Goal: Task Accomplishment & Management: Manage account settings

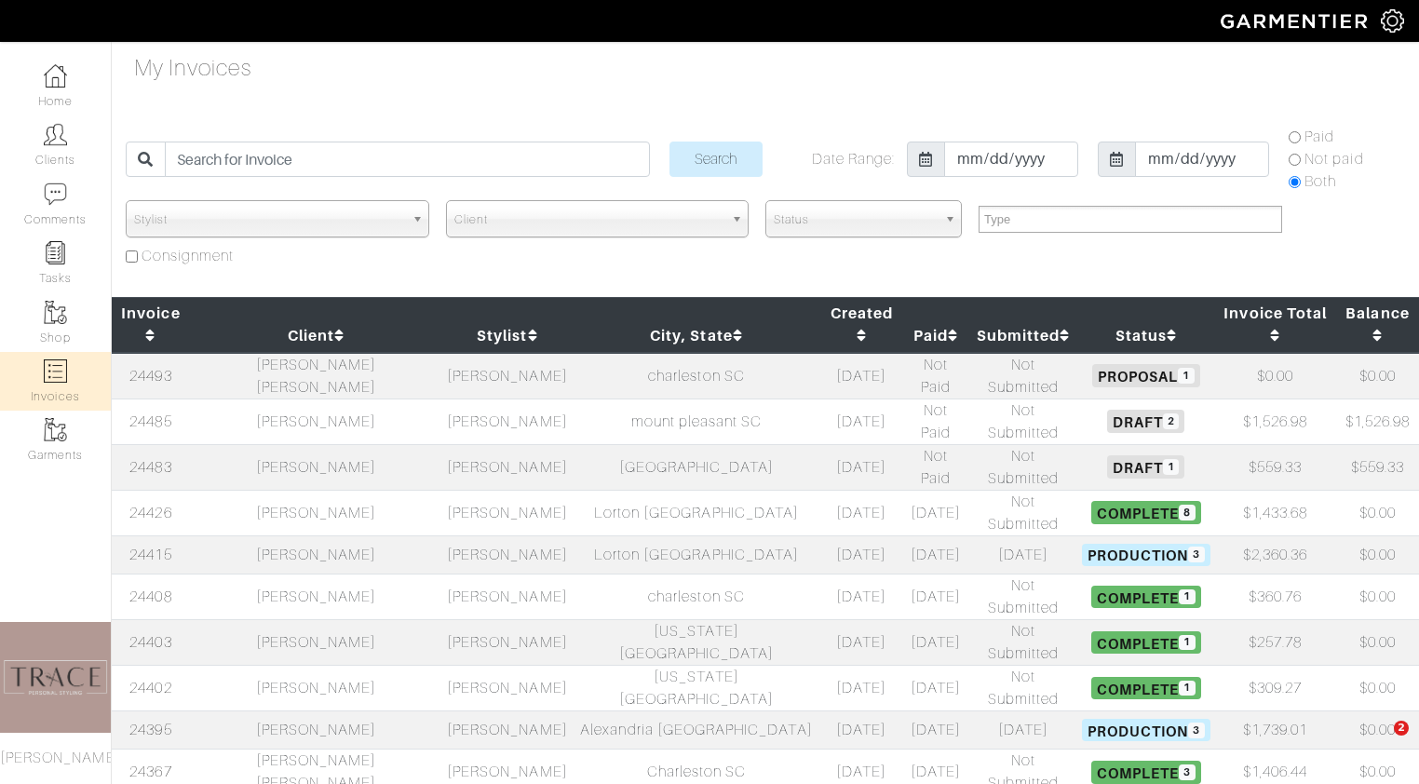
select select
click at [321, 353] on td "[PERSON_NAME] [PERSON_NAME]" at bounding box center [316, 376] width 252 height 47
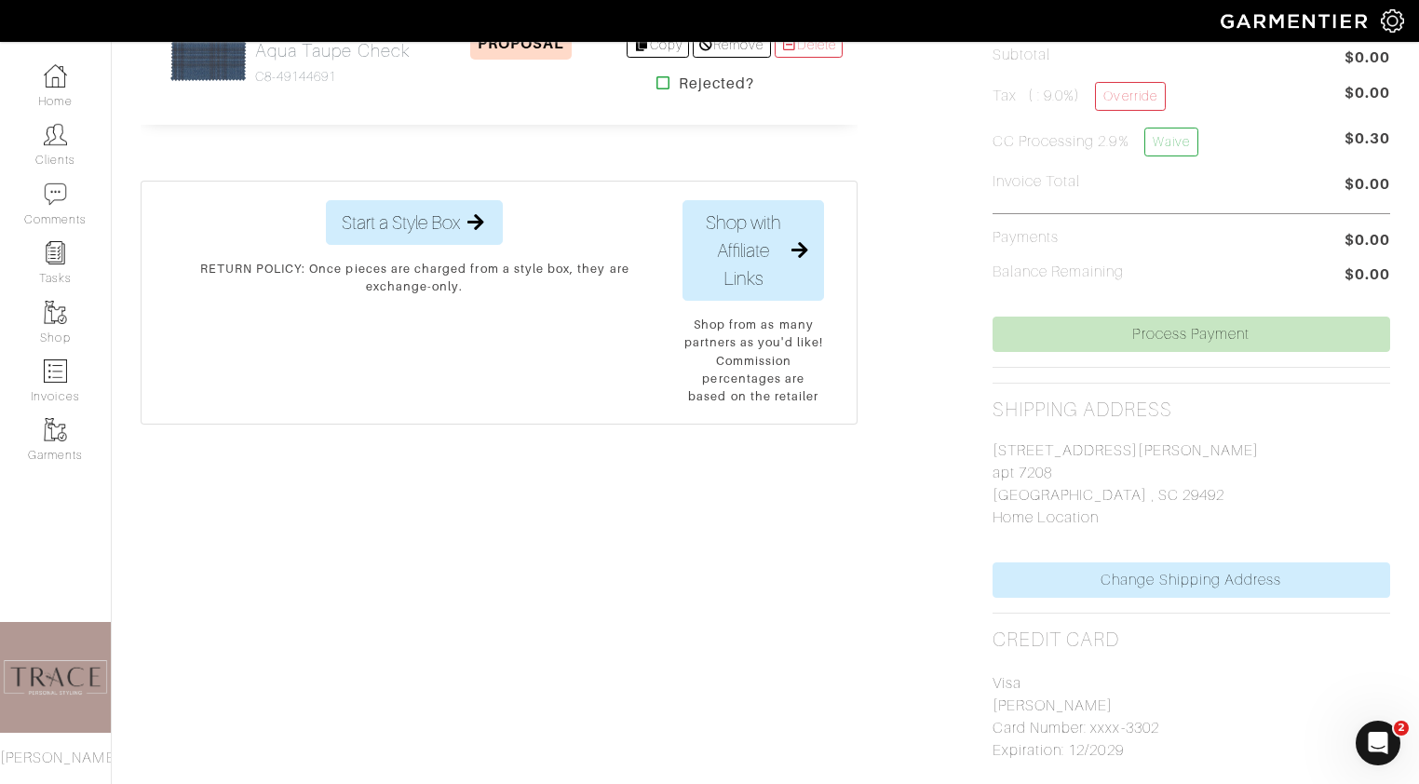
scroll to position [352, 0]
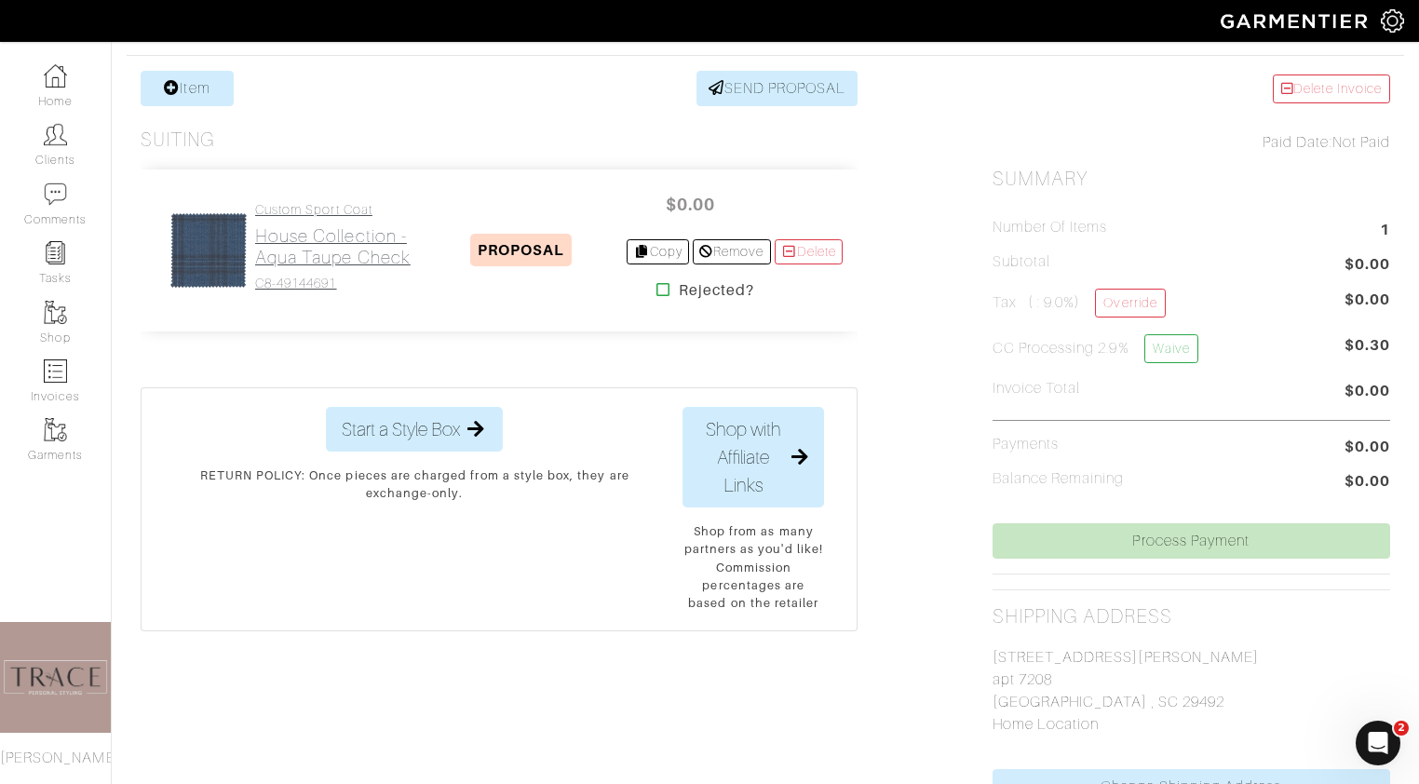
click at [295, 241] on h2 "House Collection - Aqua Taupe Check" at bounding box center [335, 246] width 160 height 43
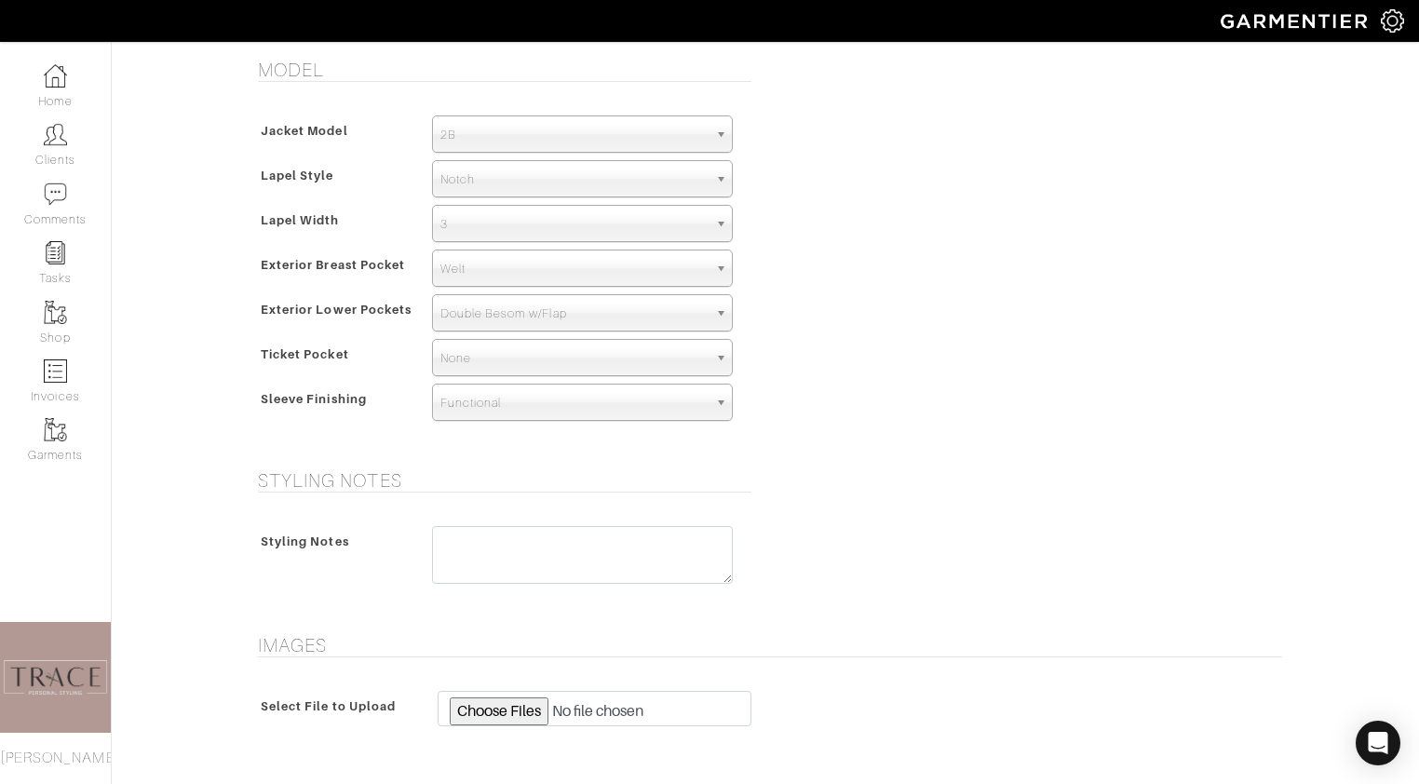
scroll to position [1327, 0]
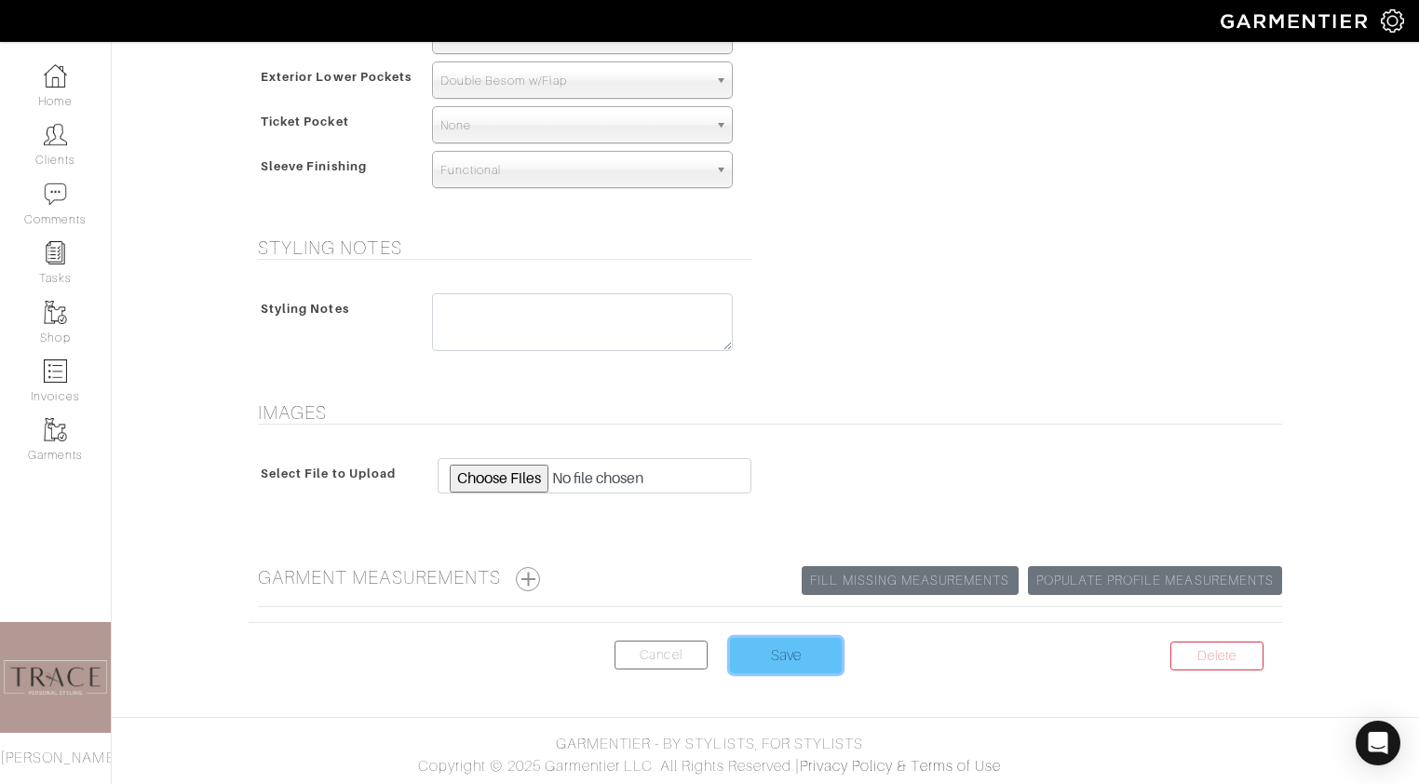
click at [798, 656] on input "Save" at bounding box center [786, 655] width 112 height 35
